Goal: Task Accomplishment & Management: Use online tool/utility

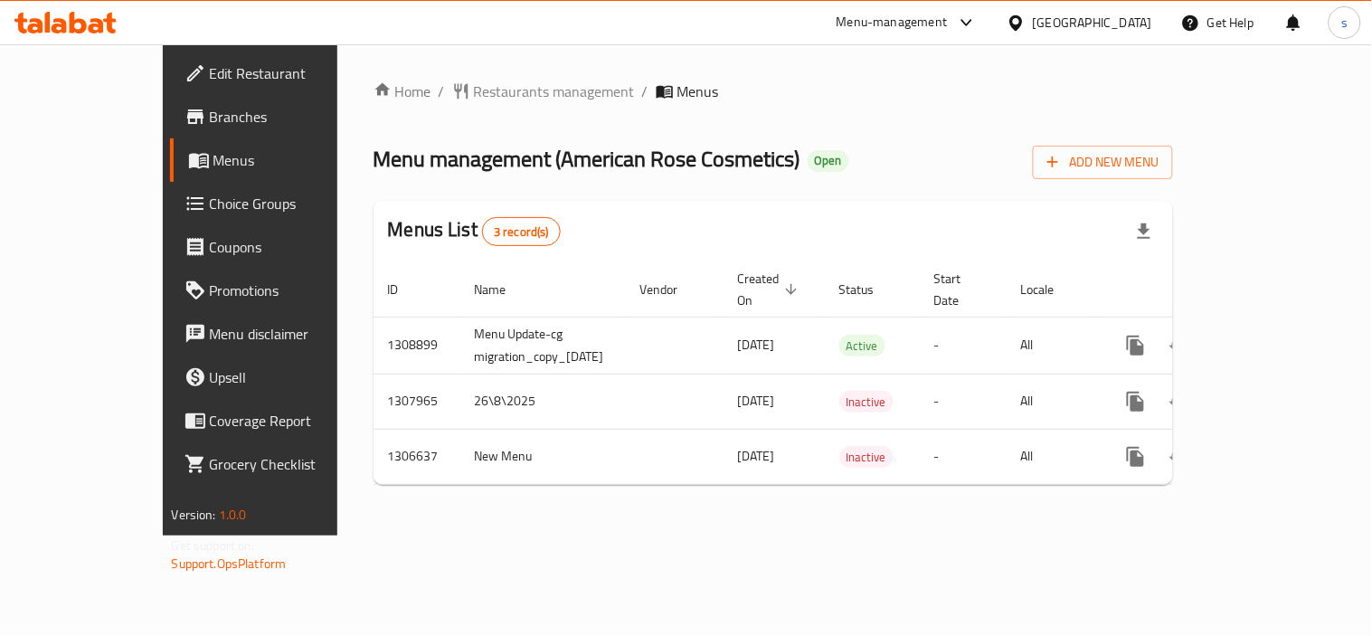
click at [1025, 20] on icon at bounding box center [1015, 23] width 19 height 19
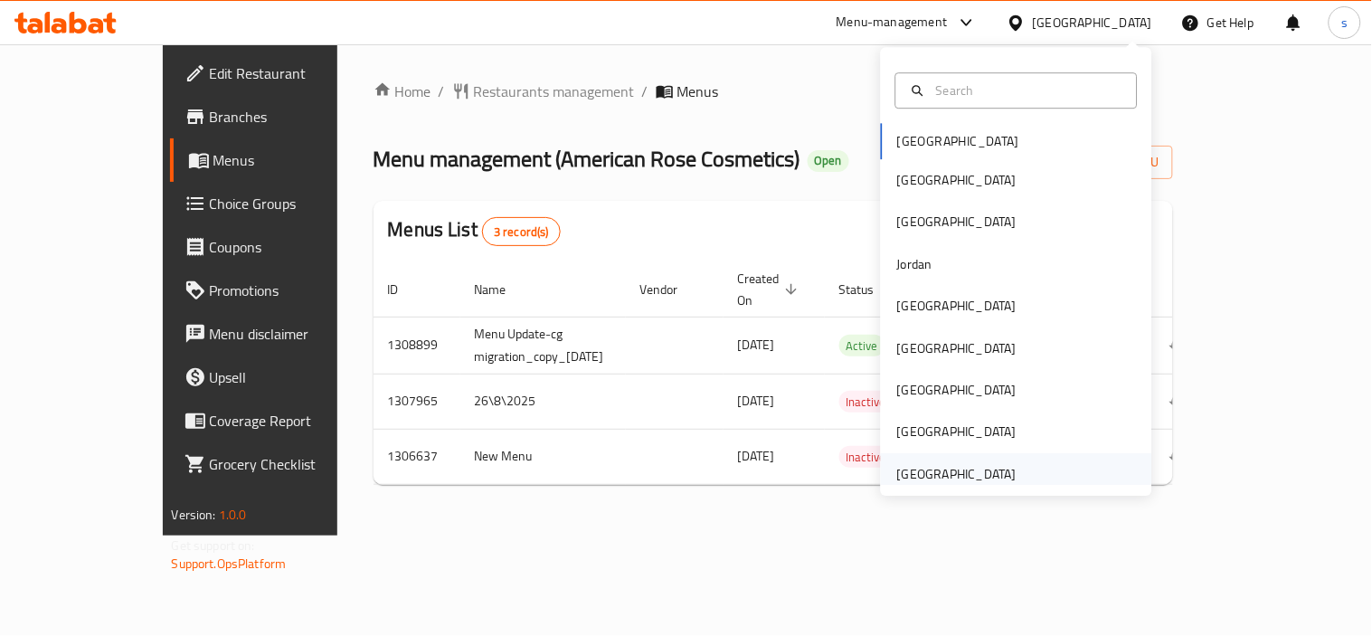
click at [901, 464] on div "[GEOGRAPHIC_DATA]" at bounding box center [956, 474] width 119 height 20
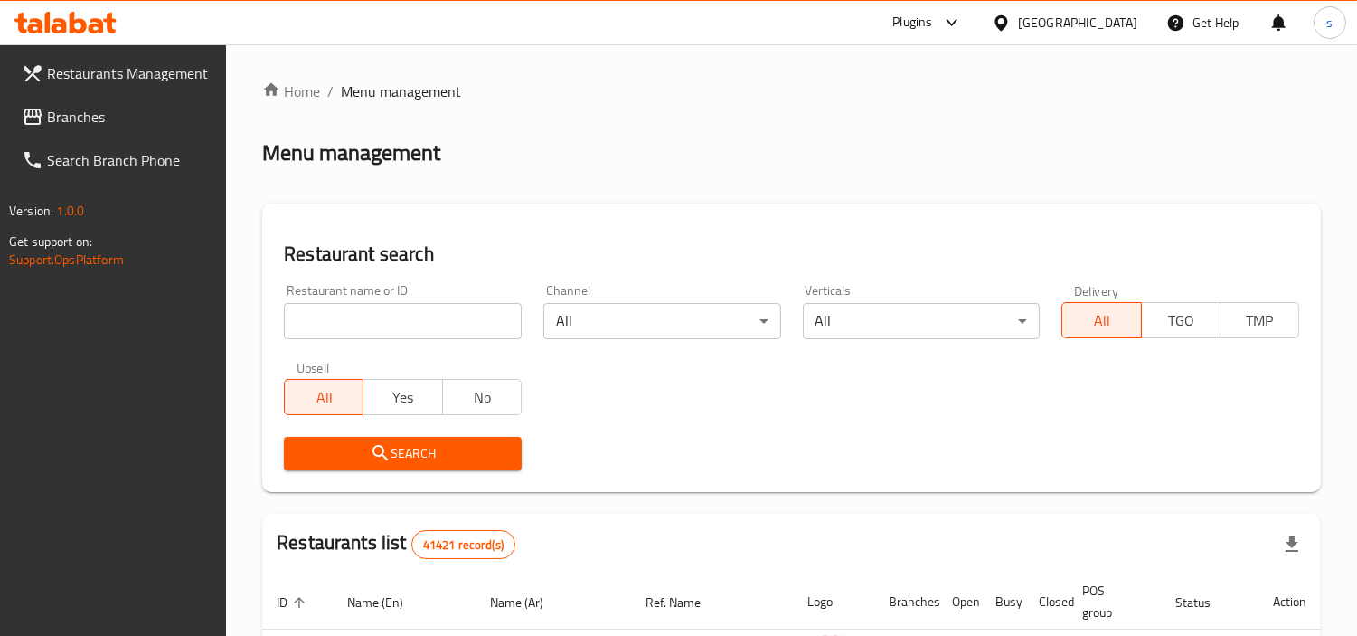
click at [90, 132] on link "Branches" at bounding box center [117, 116] width 220 height 43
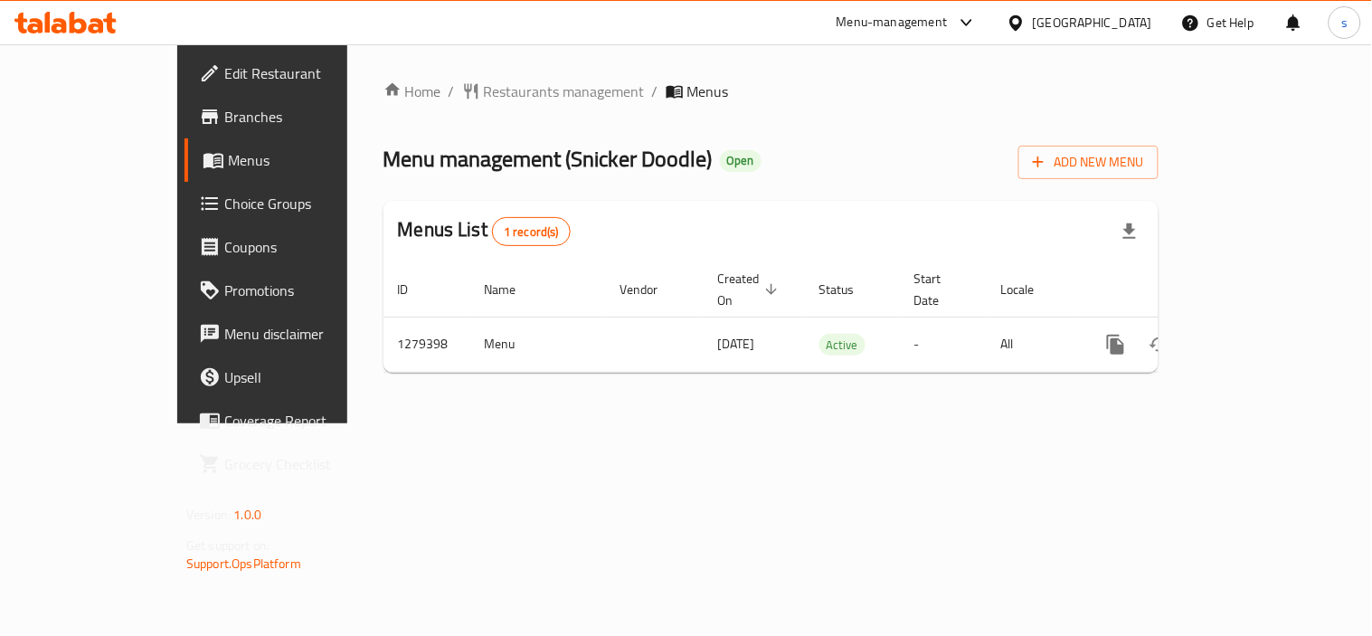
click at [1044, 24] on div "[GEOGRAPHIC_DATA]" at bounding box center [1092, 23] width 119 height 20
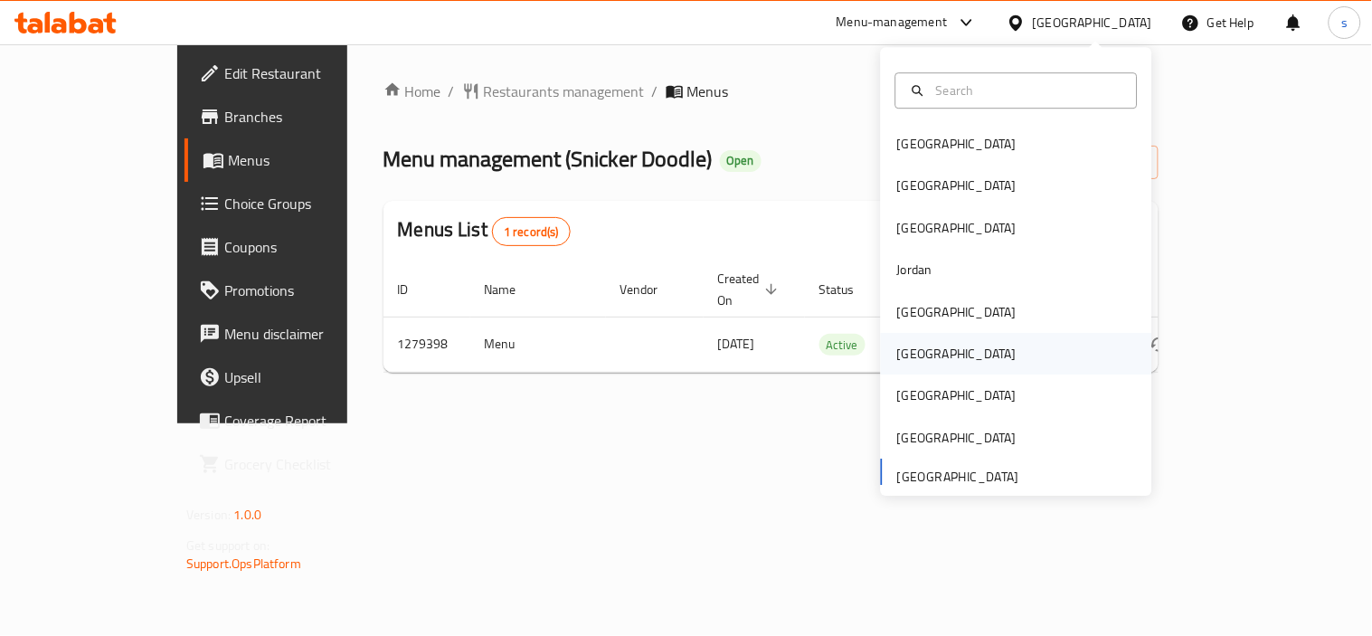
click at [913, 346] on div "[GEOGRAPHIC_DATA]" at bounding box center [956, 354] width 119 height 20
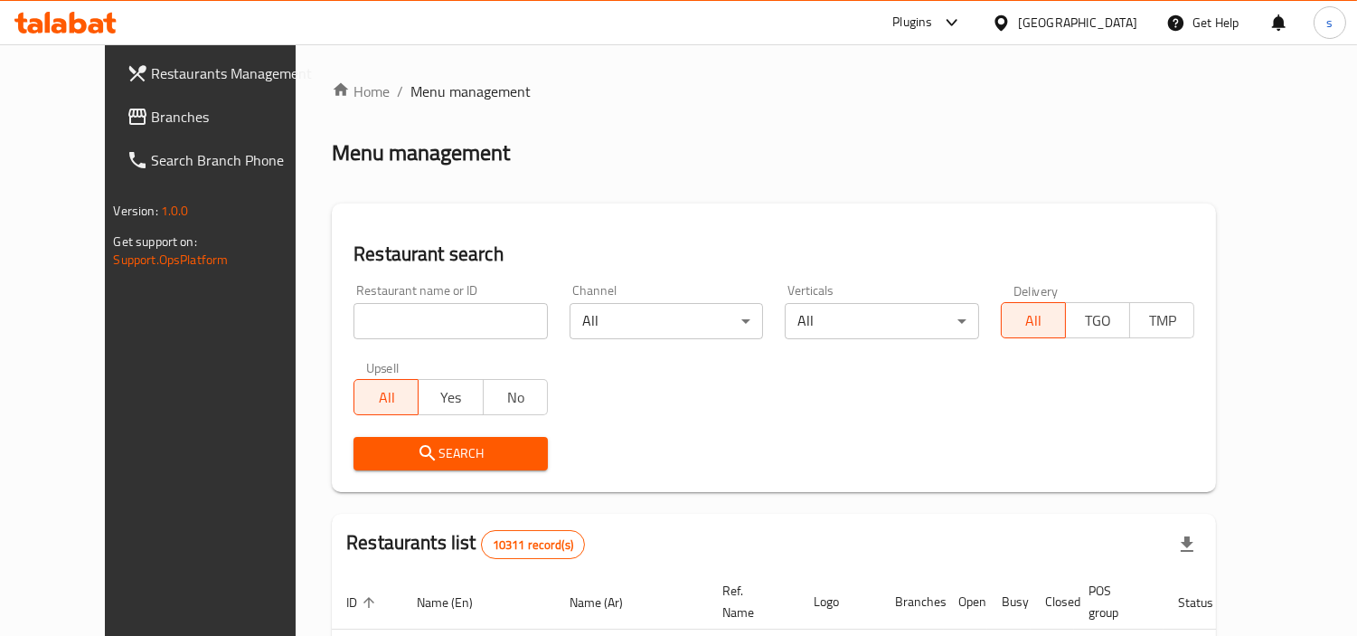
click at [112, 130] on link "Branches" at bounding box center [222, 116] width 220 height 43
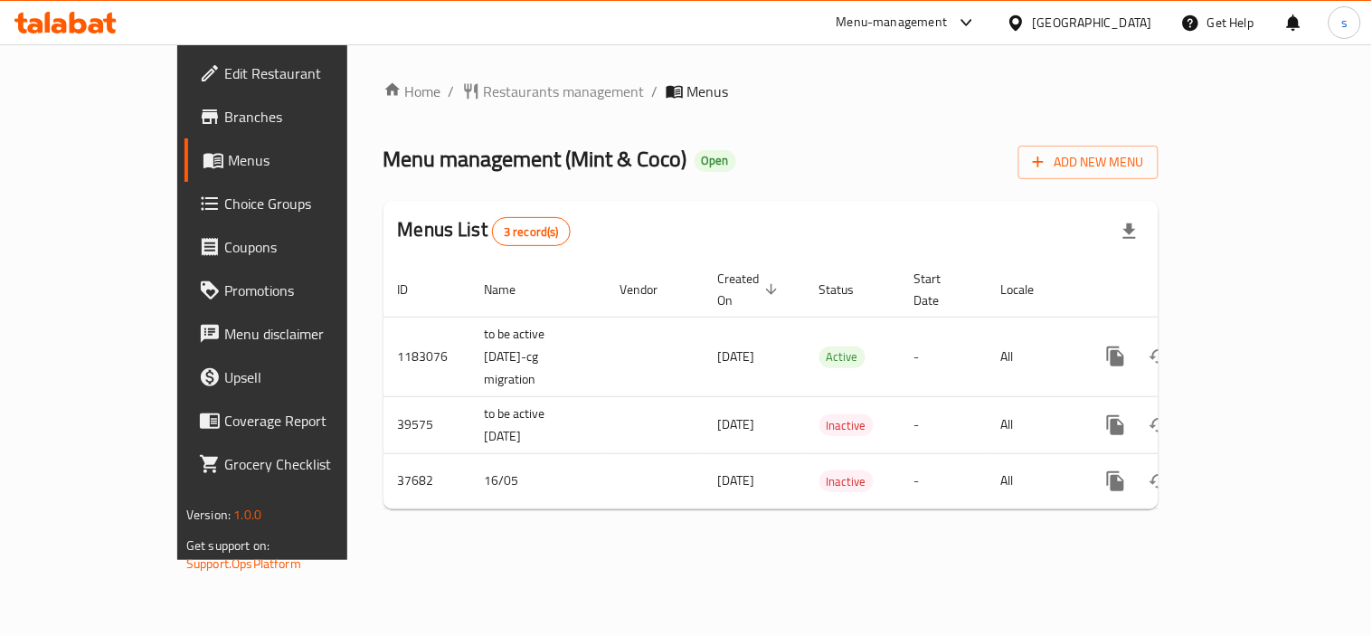
click at [1022, 27] on icon at bounding box center [1015, 21] width 13 height 15
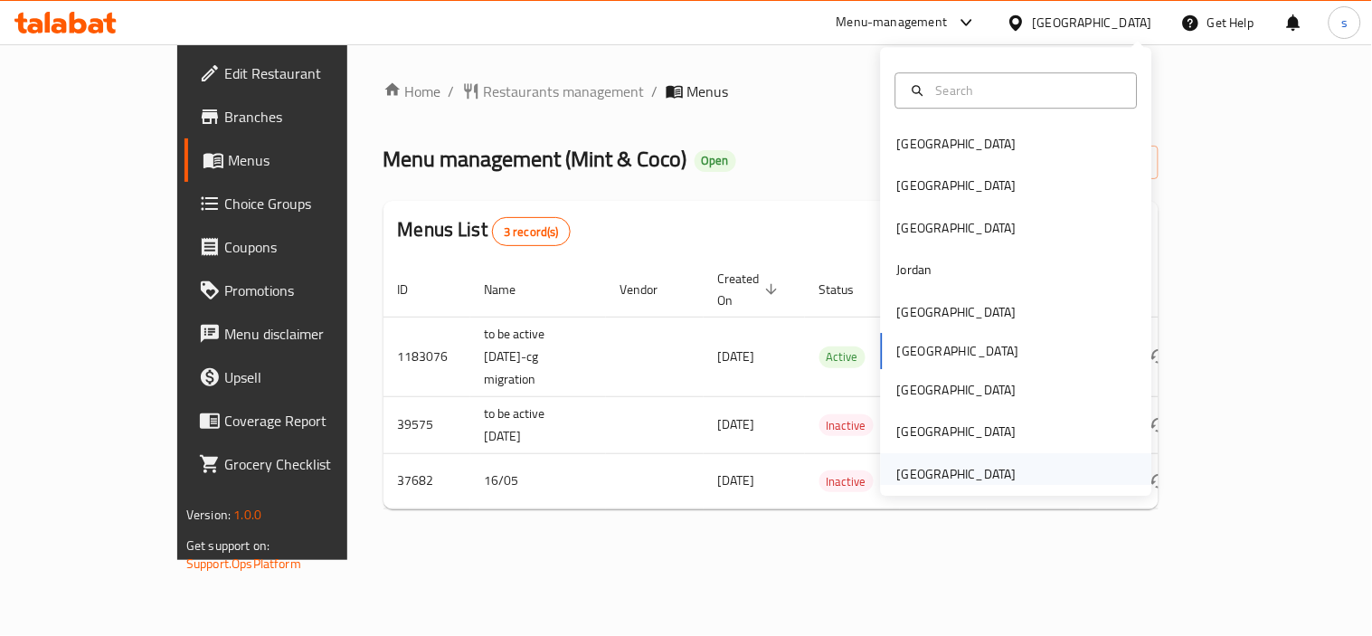
click at [923, 482] on div "[GEOGRAPHIC_DATA]" at bounding box center [956, 474] width 119 height 20
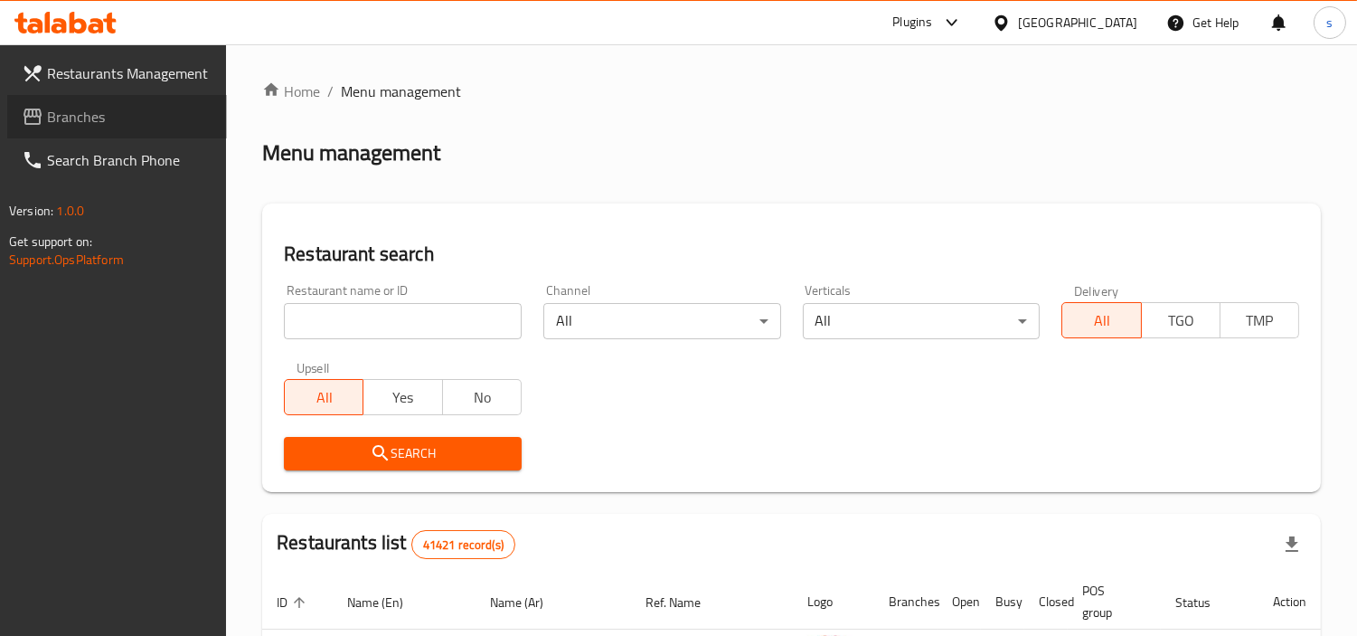
click at [47, 118] on span "Branches" at bounding box center [129, 117] width 165 height 22
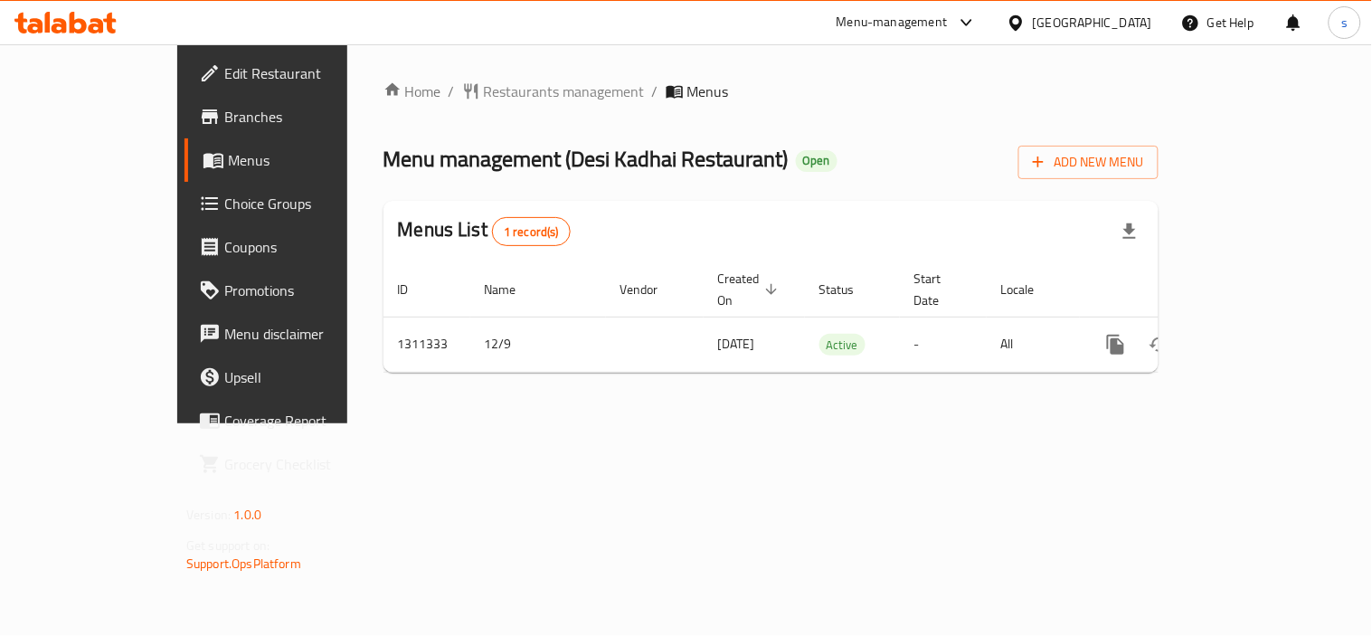
click at [1107, 21] on div "[GEOGRAPHIC_DATA]" at bounding box center [1092, 23] width 119 height 20
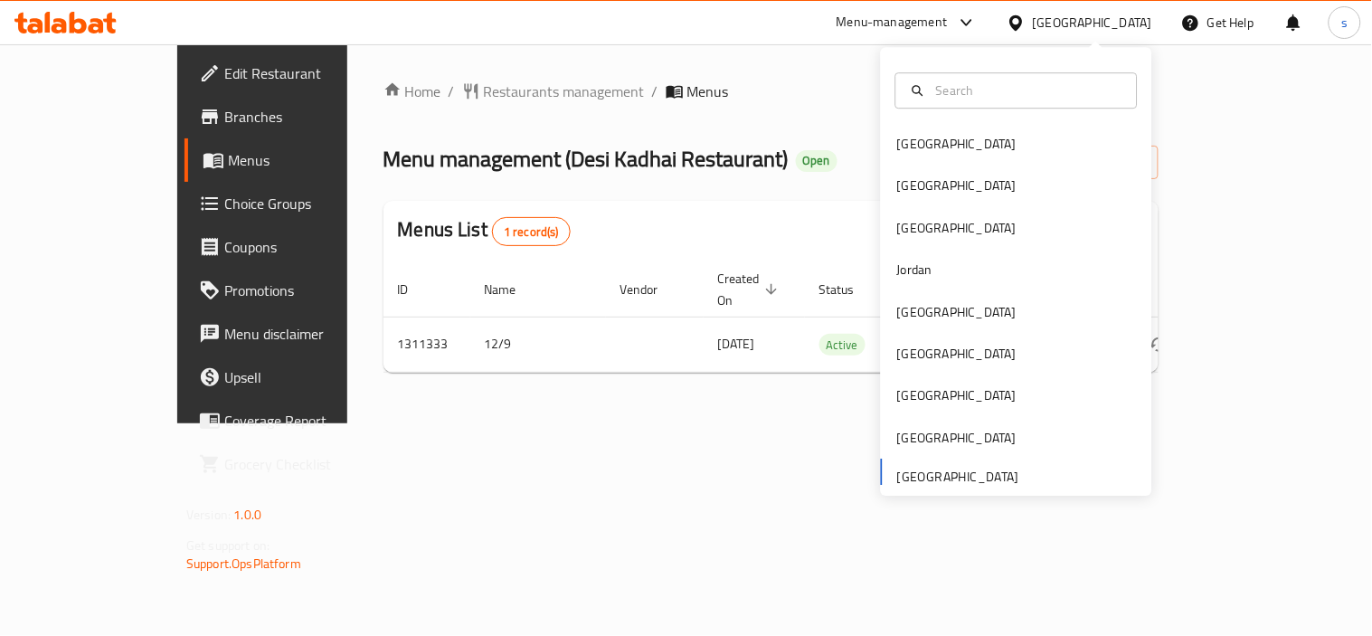
click at [948, 471] on div "Bahrain Egypt Iraq Jordan Kuwait Oman Qatar Saudi Arabia United Arab Emirates" at bounding box center [1016, 309] width 271 height 372
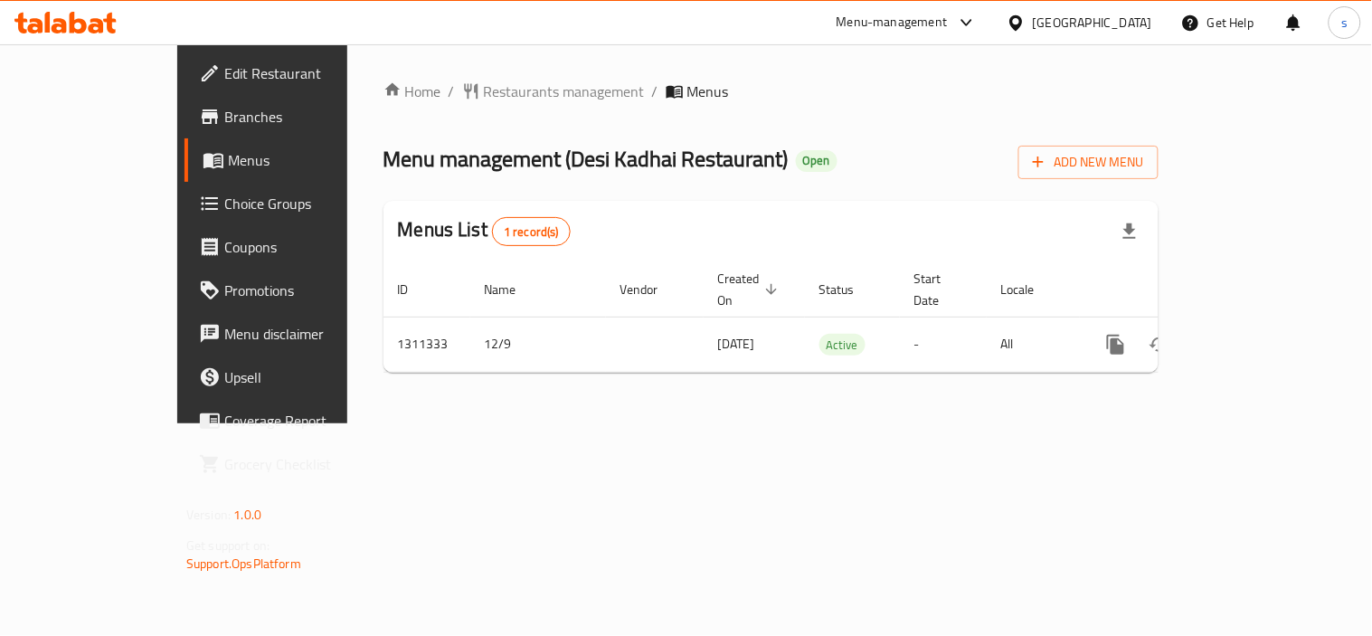
drag, startPoint x: 766, startPoint y: 418, endPoint x: 870, endPoint y: 152, distance: 285.5
click at [770, 416] on div "Home / Restaurants management / Menus Menu management ( Desi Kadhai Restaurant …" at bounding box center [770, 233] width 847 height 379
click at [921, 13] on div "Menu-management" at bounding box center [891, 23] width 111 height 22
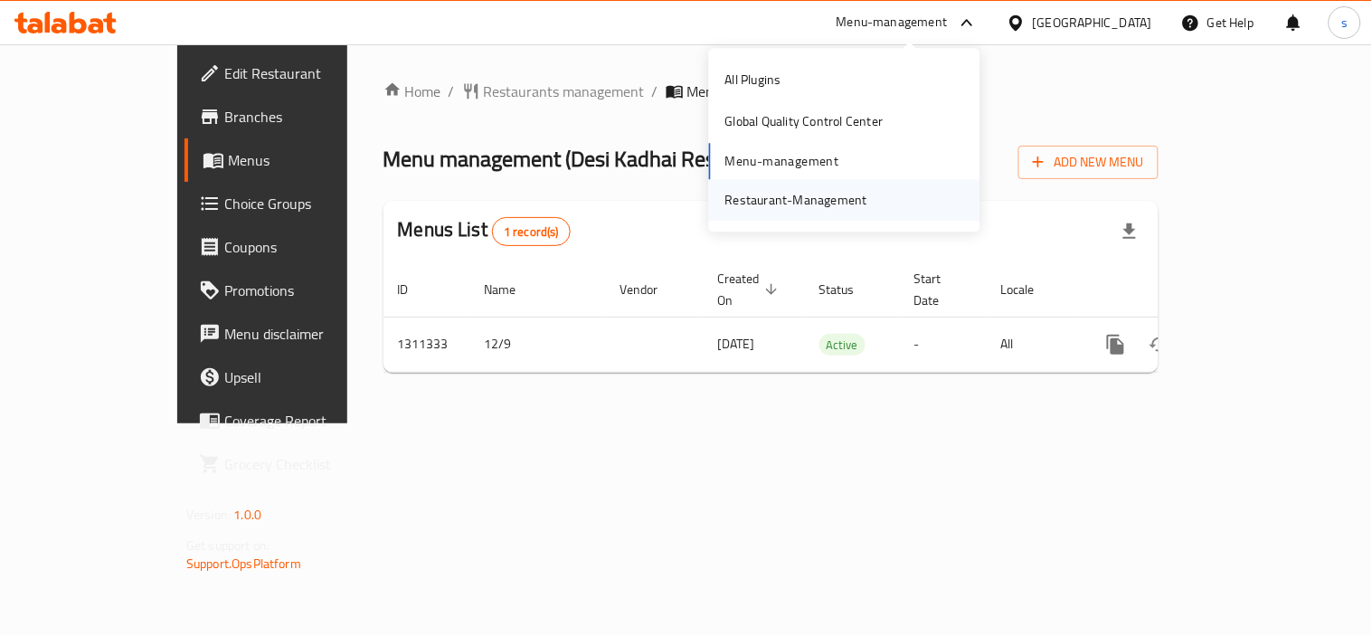
click at [810, 199] on div "Restaurant-Management" at bounding box center [796, 200] width 142 height 20
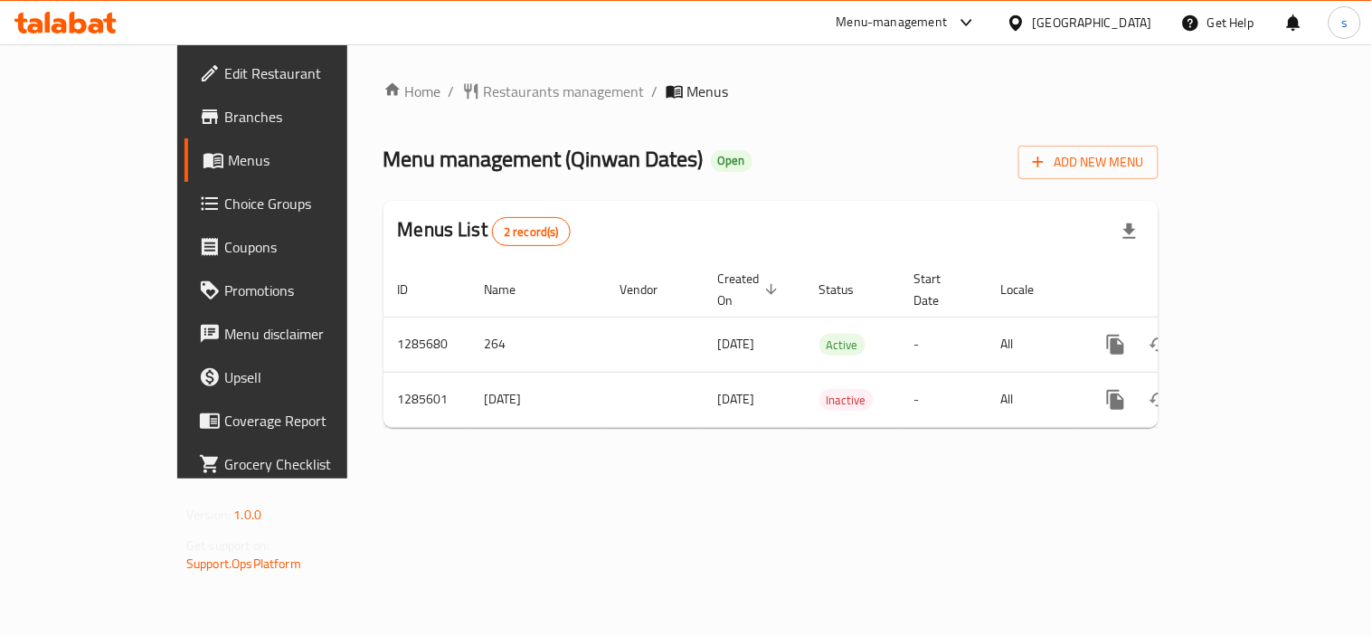
click at [1077, 14] on div "[GEOGRAPHIC_DATA]" at bounding box center [1092, 23] width 119 height 20
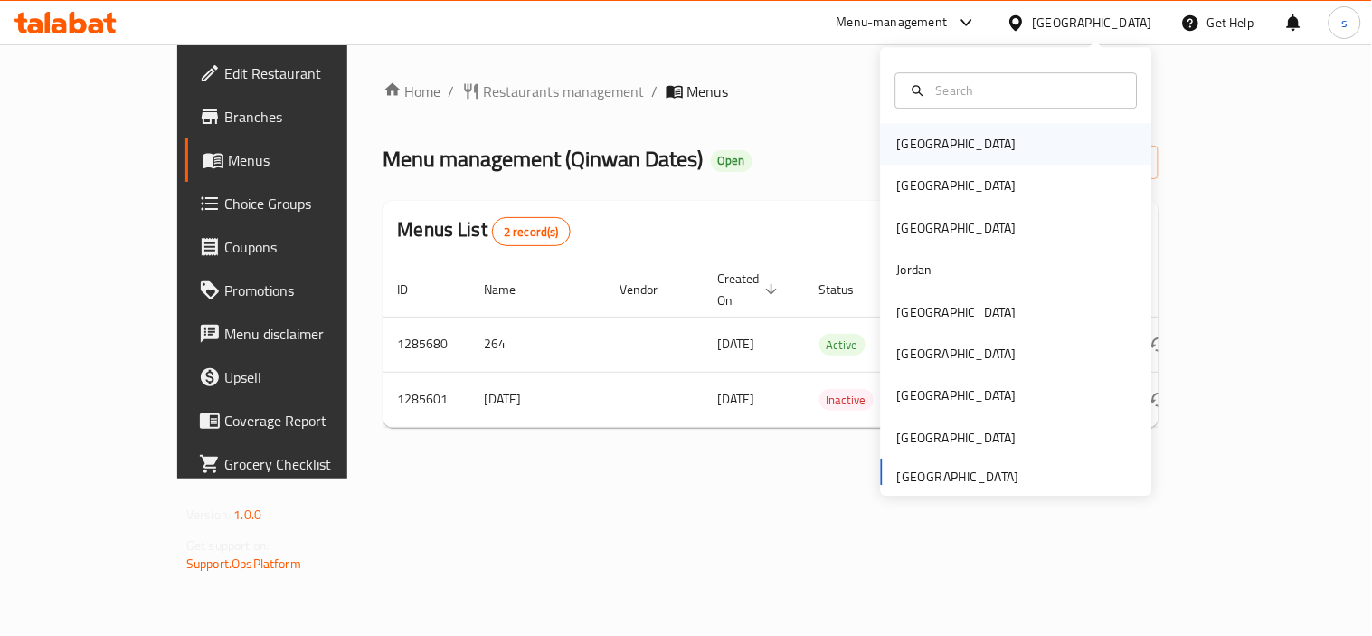
click at [915, 129] on div "[GEOGRAPHIC_DATA]" at bounding box center [957, 144] width 148 height 42
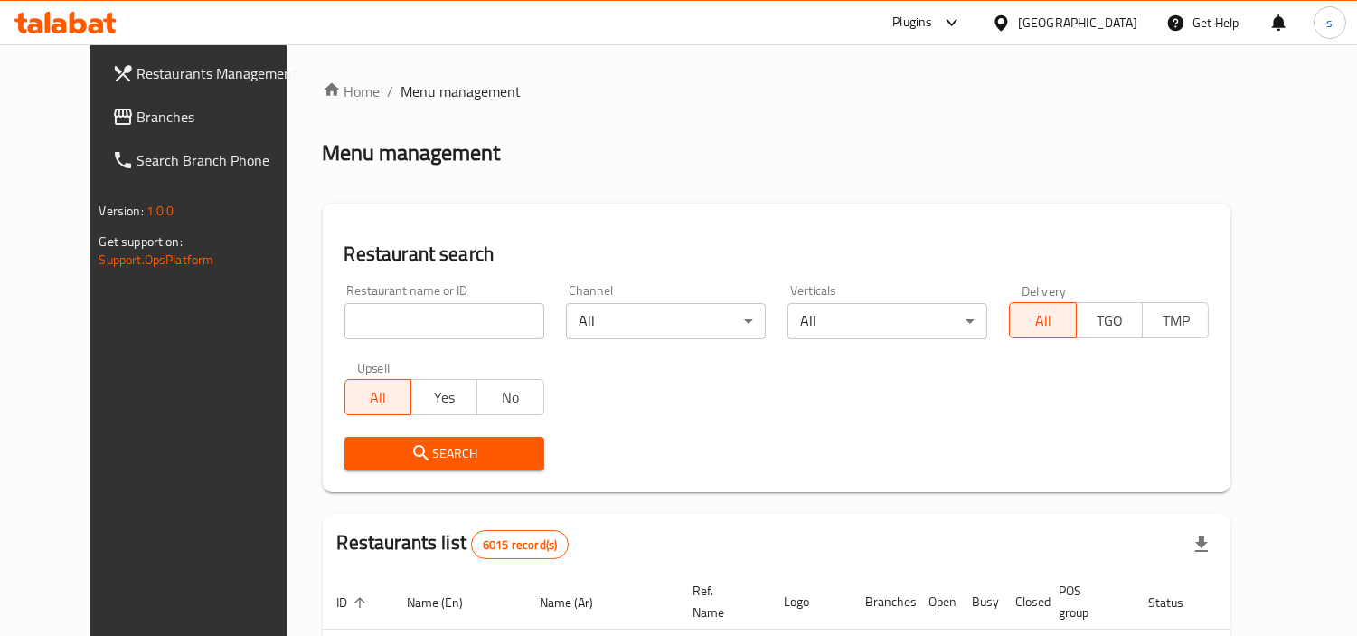
click at [98, 129] on link "Branches" at bounding box center [208, 116] width 220 height 43
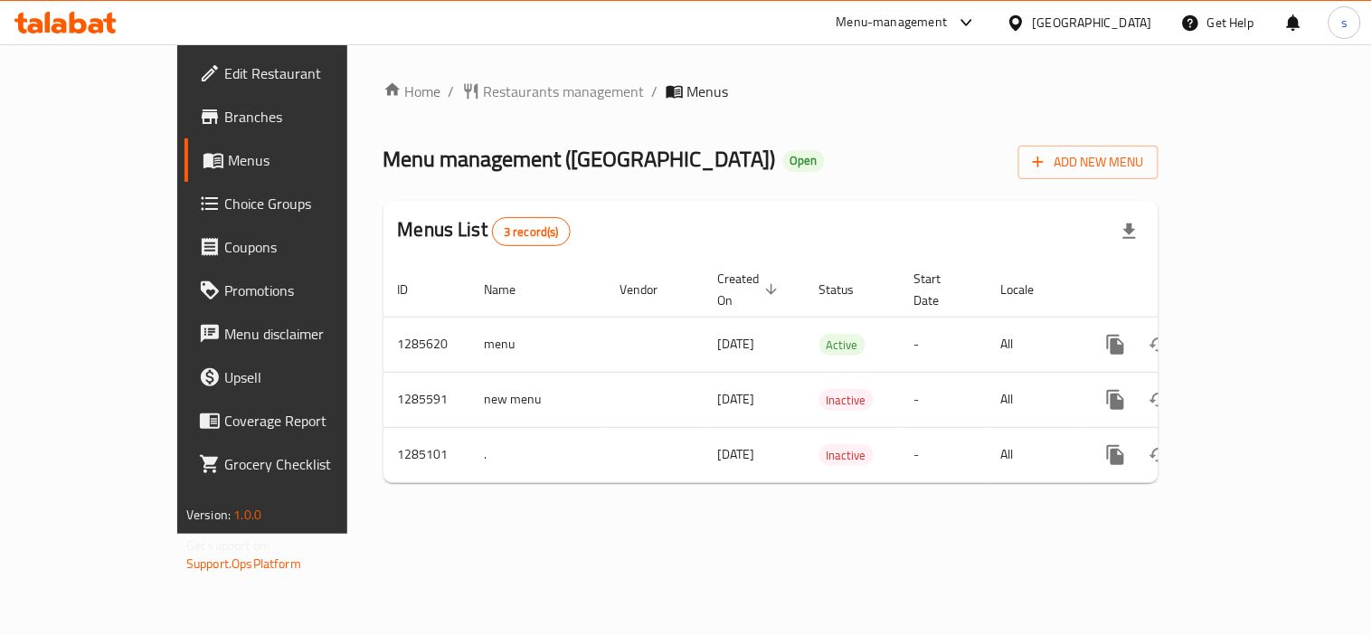
click at [1119, 24] on div "[GEOGRAPHIC_DATA]" at bounding box center [1092, 23] width 119 height 20
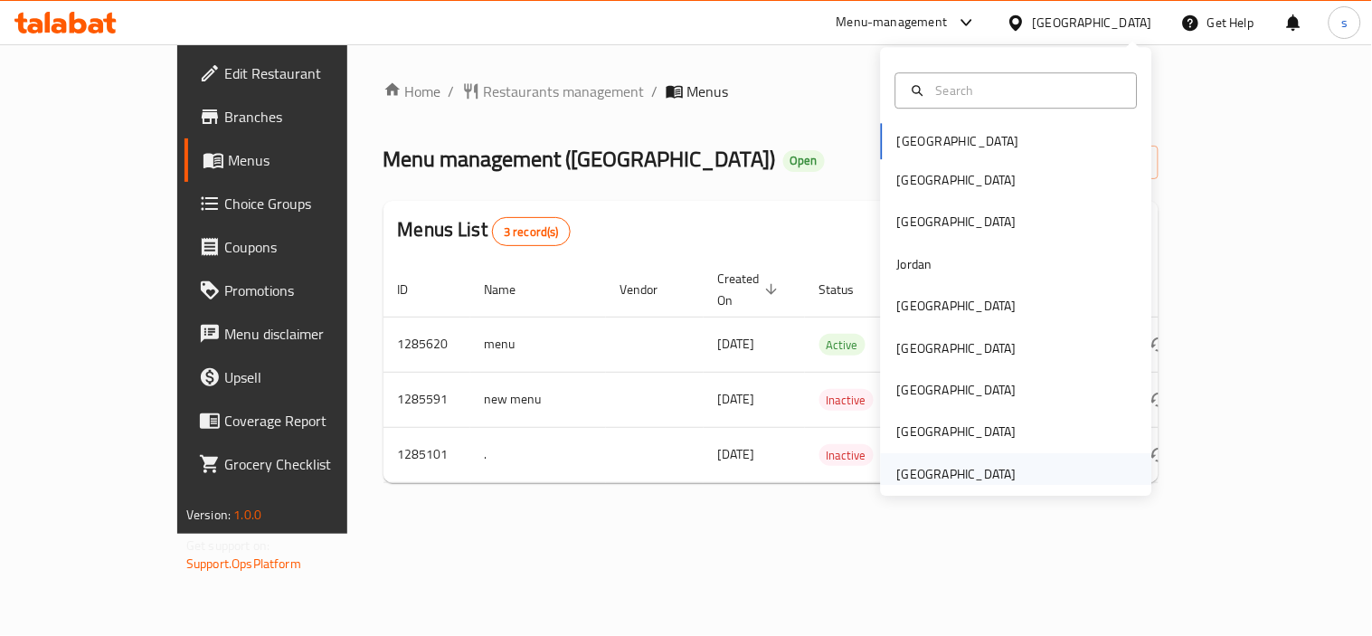
click at [952, 465] on div "[GEOGRAPHIC_DATA]" at bounding box center [956, 474] width 119 height 20
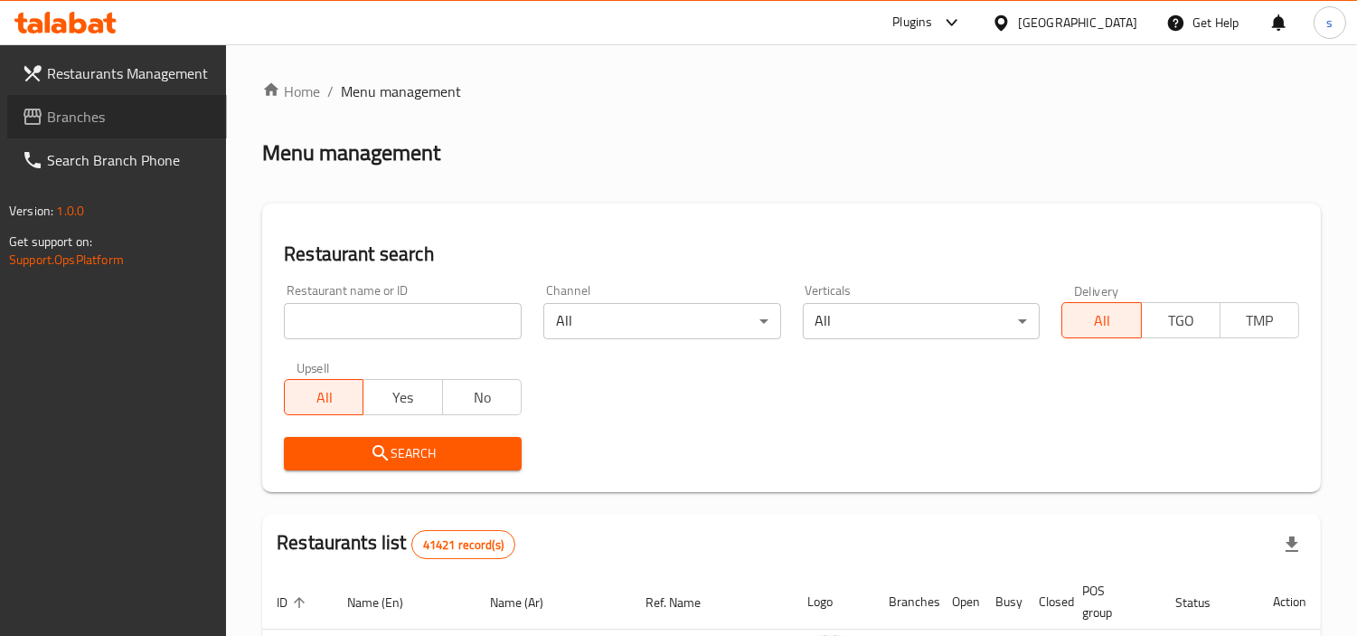
click at [88, 128] on span "Branches" at bounding box center [129, 117] width 165 height 22
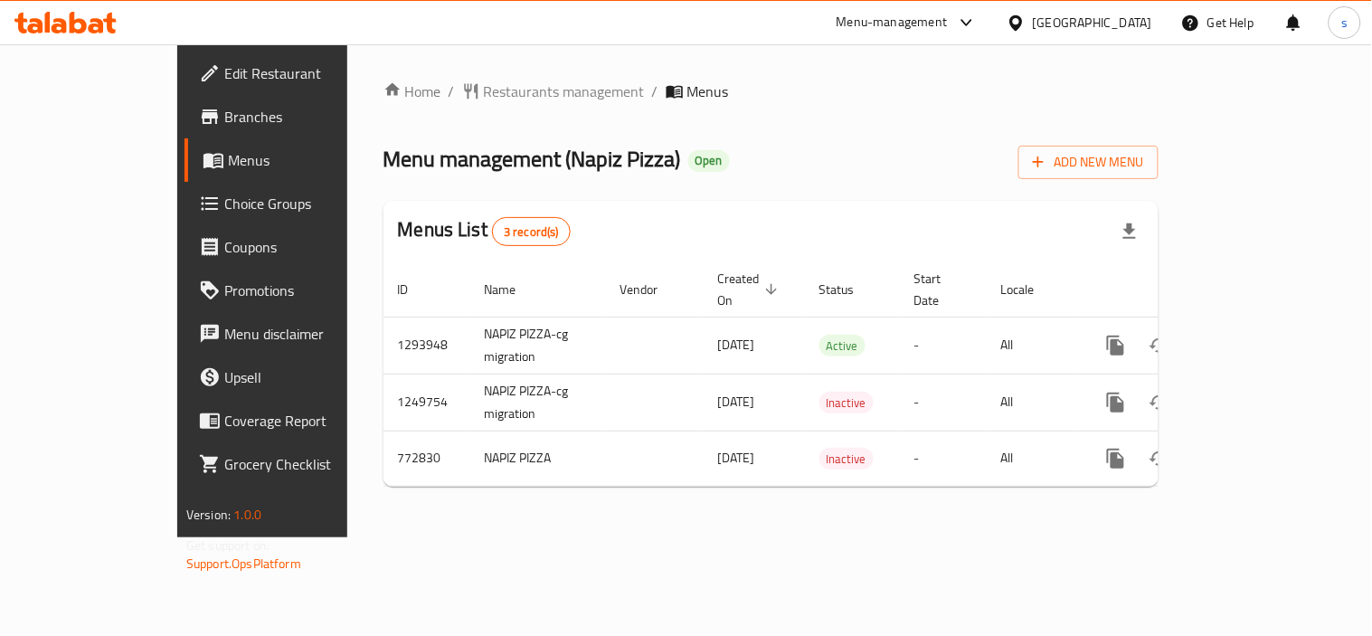
click at [1013, 13] on div at bounding box center [1019, 23] width 26 height 20
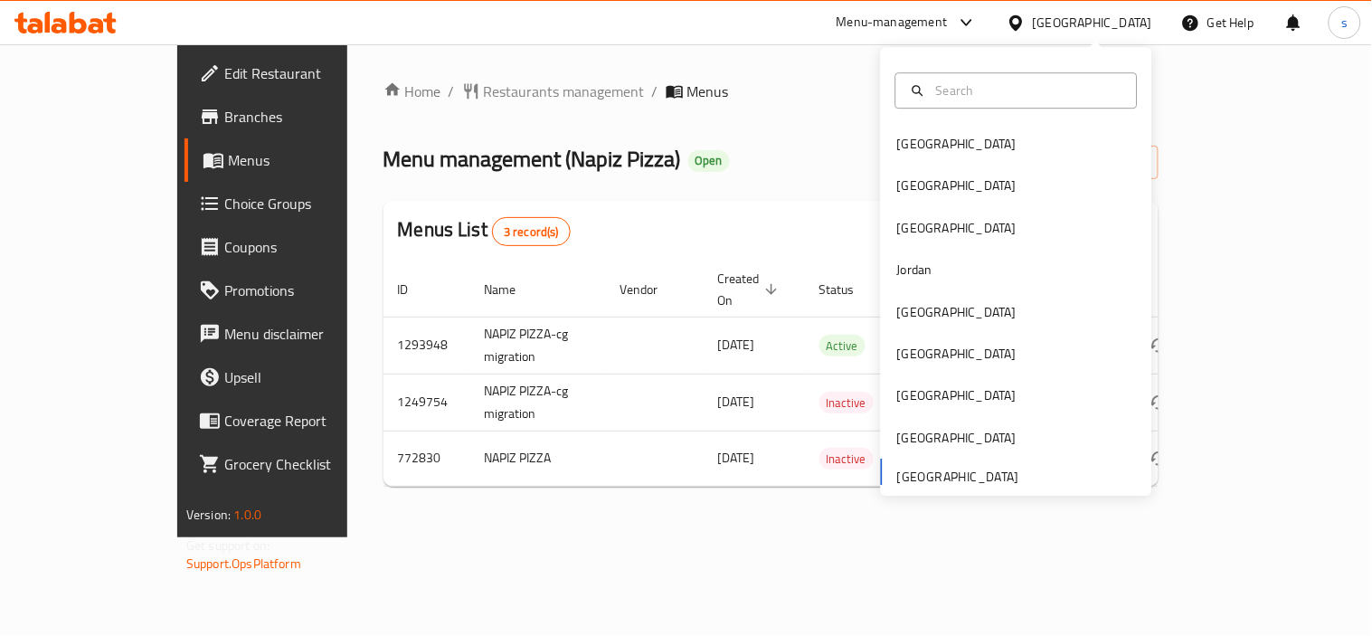
click at [969, 477] on div "[GEOGRAPHIC_DATA] [GEOGRAPHIC_DATA] [GEOGRAPHIC_DATA] [GEOGRAPHIC_DATA] [GEOGRA…" at bounding box center [1016, 309] width 271 height 372
drag, startPoint x: 838, startPoint y: 74, endPoint x: 855, endPoint y: 61, distance: 21.9
click at [839, 69] on div "Home / Restaurants management / Menus Menu management ( Napiz Pizza ) Open Add …" at bounding box center [770, 290] width 847 height 493
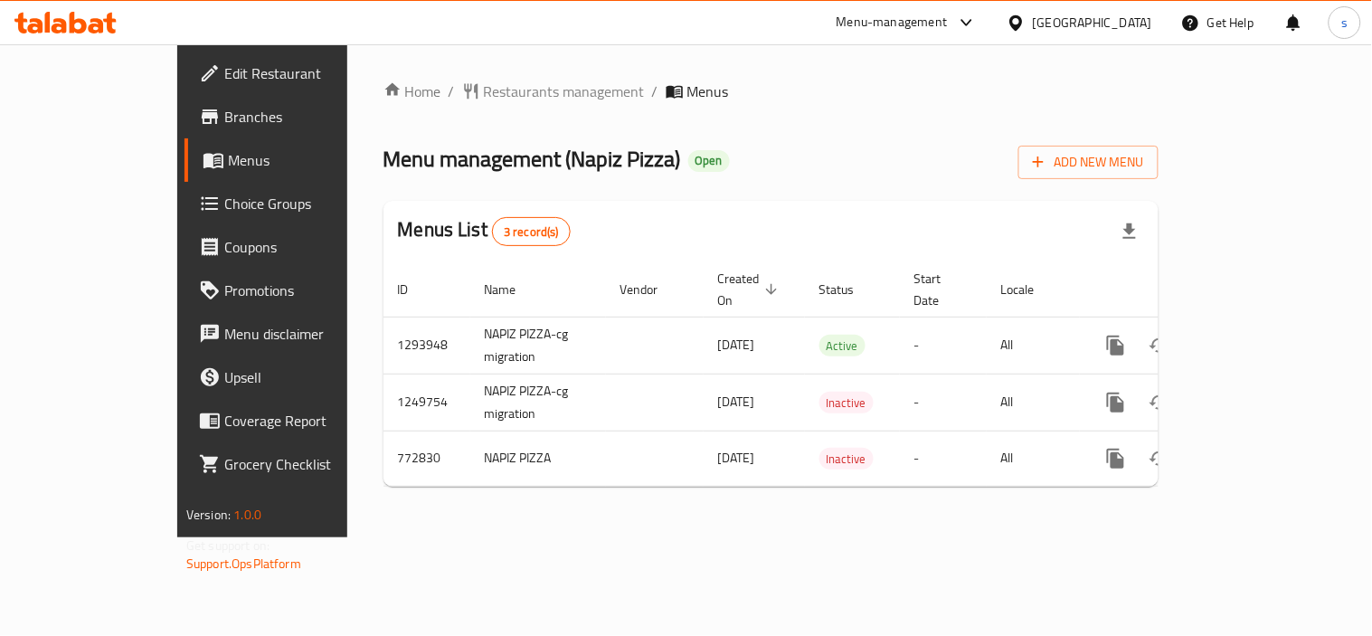
click at [884, 30] on div "Menu-management" at bounding box center [891, 23] width 111 height 22
click at [819, 196] on div "Restaurant-Management" at bounding box center [796, 200] width 142 height 20
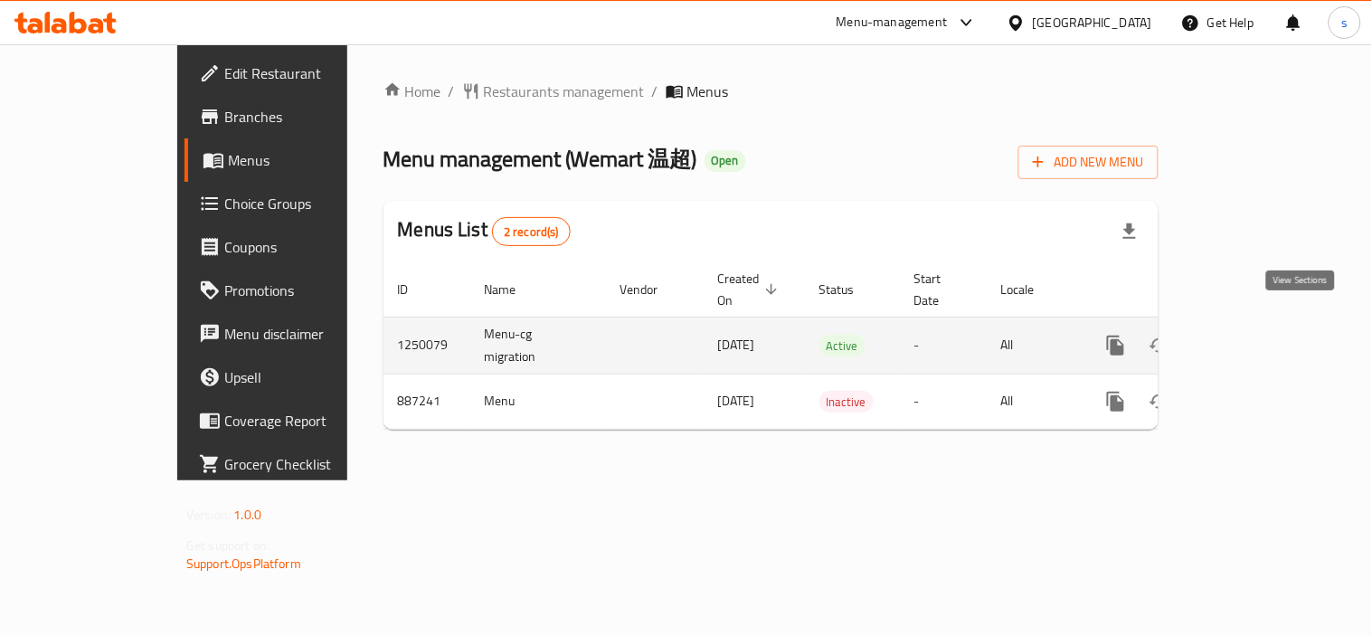
click at [1257, 335] on icon "enhanced table" at bounding box center [1246, 346] width 22 height 22
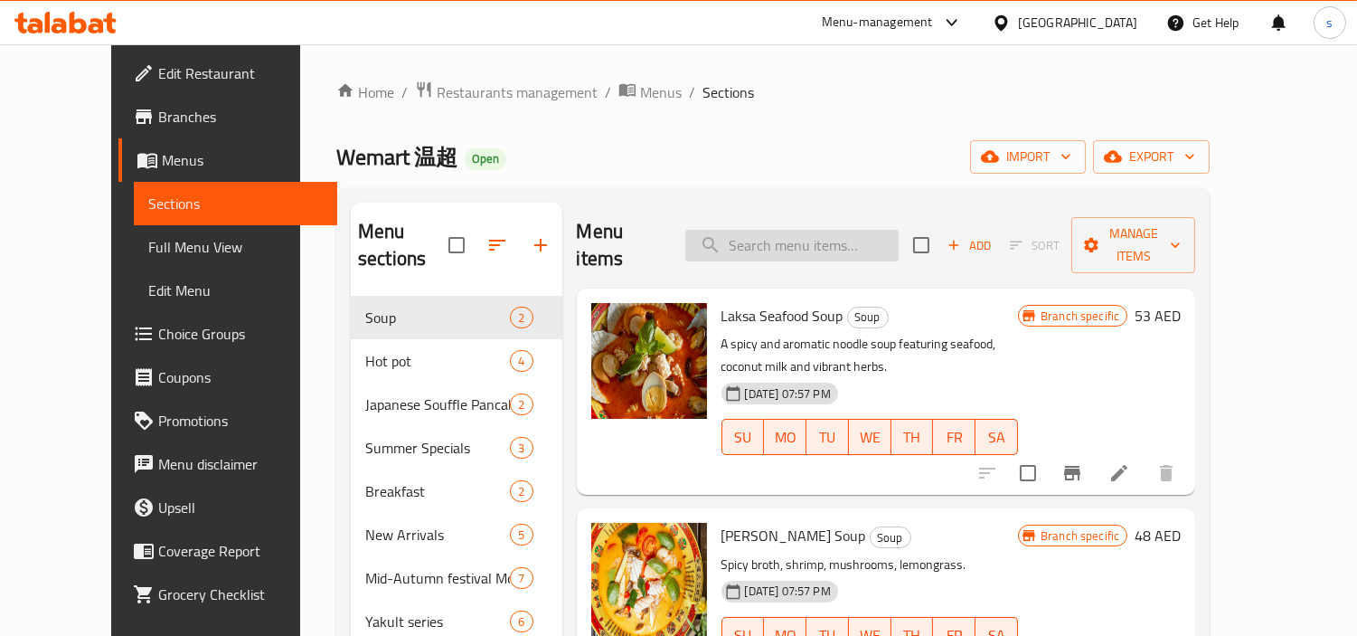
click at [848, 236] on input "search" at bounding box center [791, 246] width 213 height 32
paste input "Kung Pao Chicken"
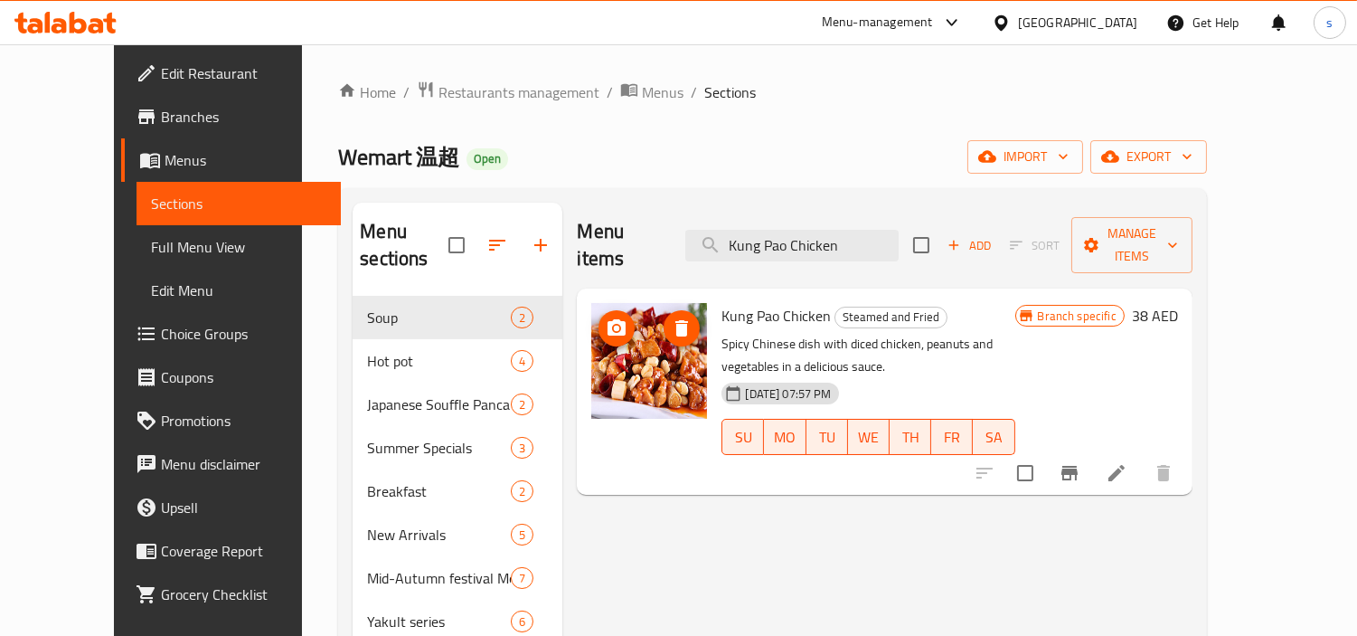
type input "Kung Pao Chicken"
